Goal: Task Accomplishment & Management: Manage account settings

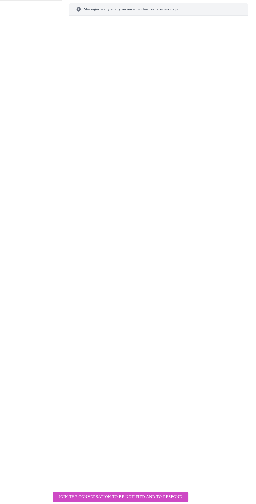
scroll to position [25, 0]
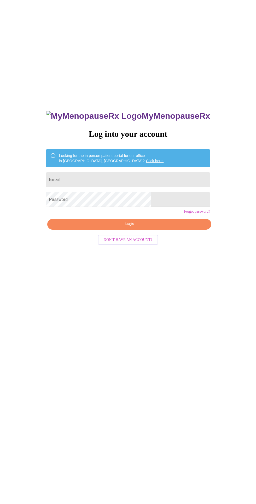
scroll to position [25, 0]
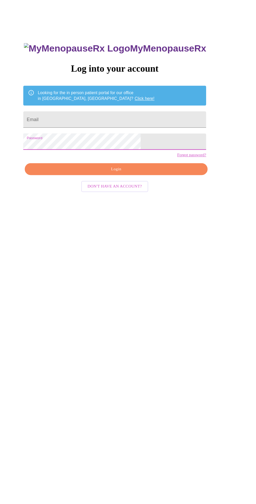
click at [153, 162] on input "Email" at bounding box center [128, 154] width 164 height 15
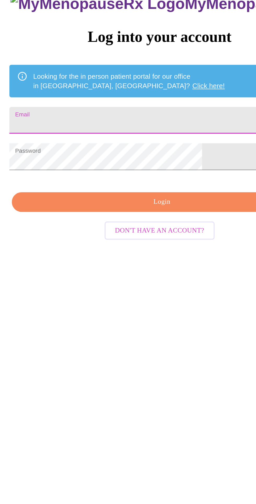
type input "[EMAIL_ADDRESS][DOMAIN_NAME]"
click at [146, 202] on span "Login" at bounding box center [129, 199] width 152 height 7
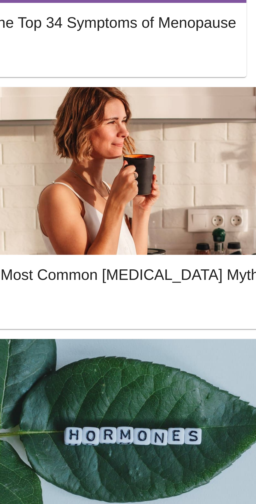
scroll to position [34, 0]
